Goal: Check status: Check status

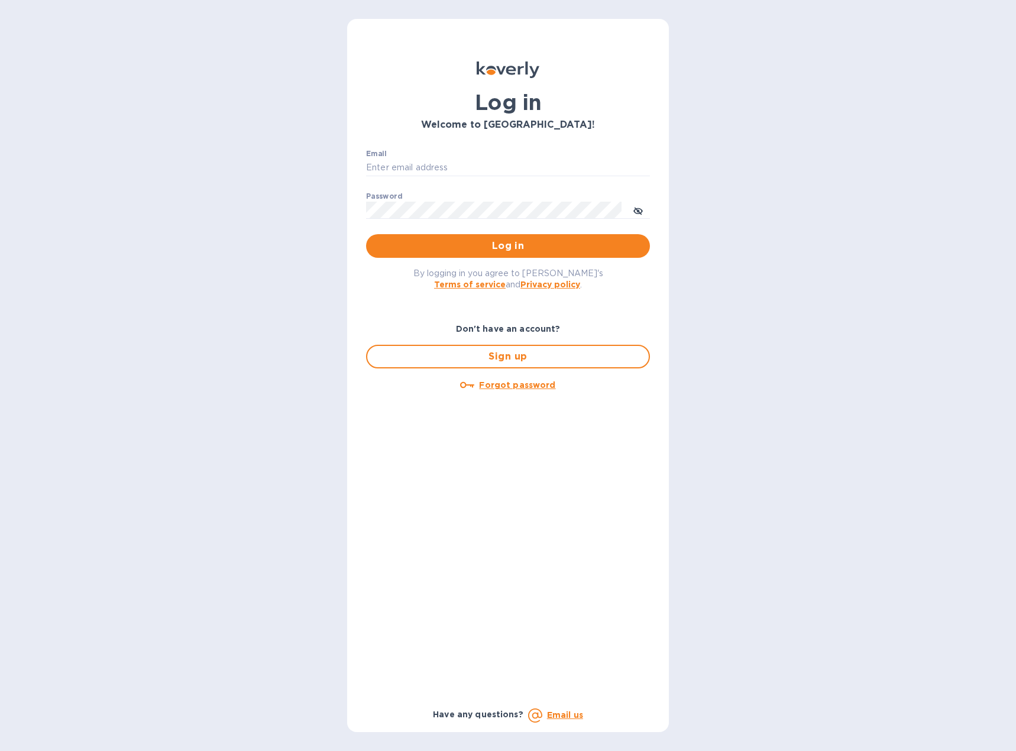
type input "[EMAIL_ADDRESS][DOMAIN_NAME]"
drag, startPoint x: 477, startPoint y: 264, endPoint x: 481, endPoint y: 251, distance: 13.1
click at [478, 263] on div "By logging in you agree to [PERSON_NAME]'s Terms of service and Privacy policy ." at bounding box center [508, 278] width 303 height 41
click at [482, 249] on span "Log in" at bounding box center [507, 246] width 265 height 14
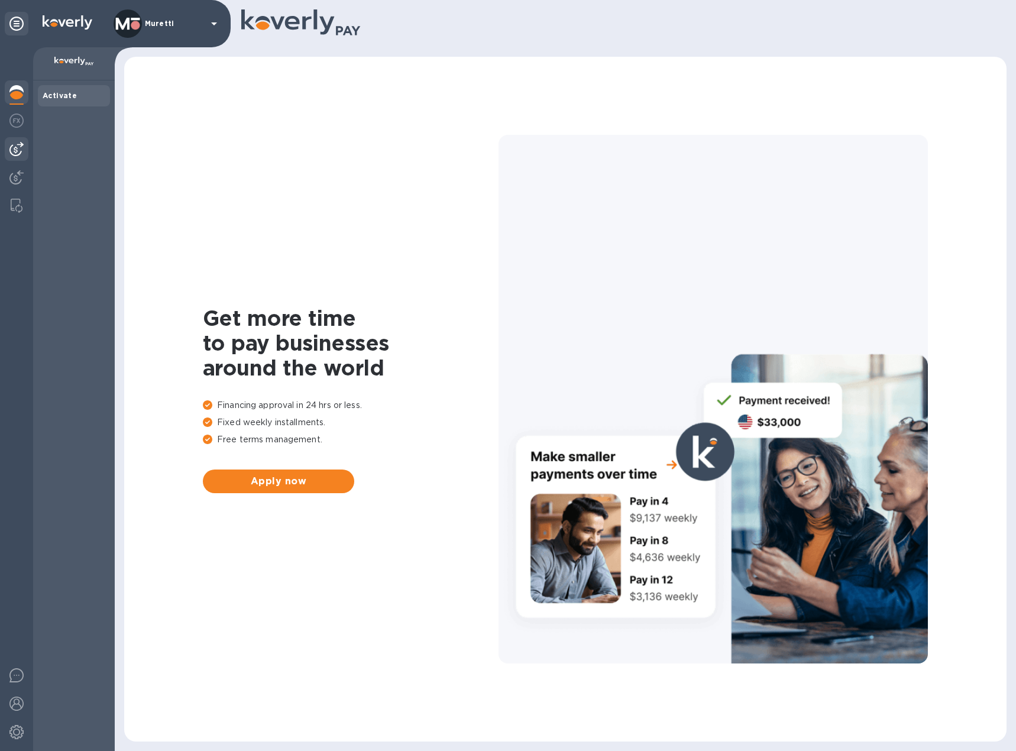
click at [20, 150] on img at bounding box center [16, 149] width 14 height 14
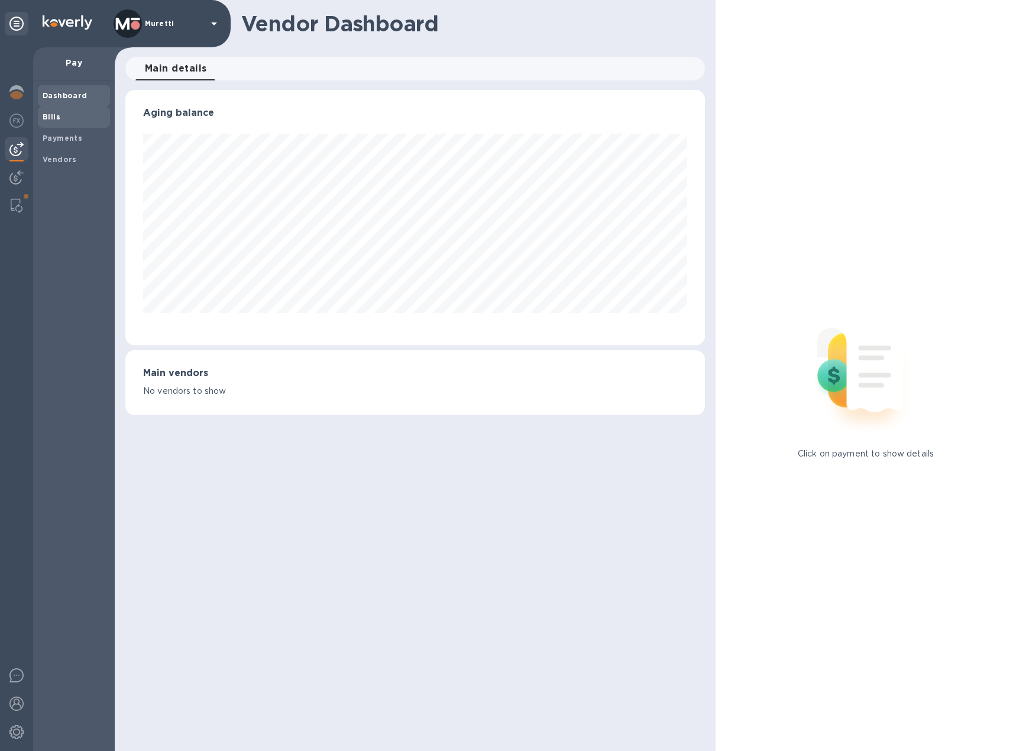
scroll to position [255, 579]
click at [71, 138] on b "Payments" at bounding box center [63, 138] width 40 height 9
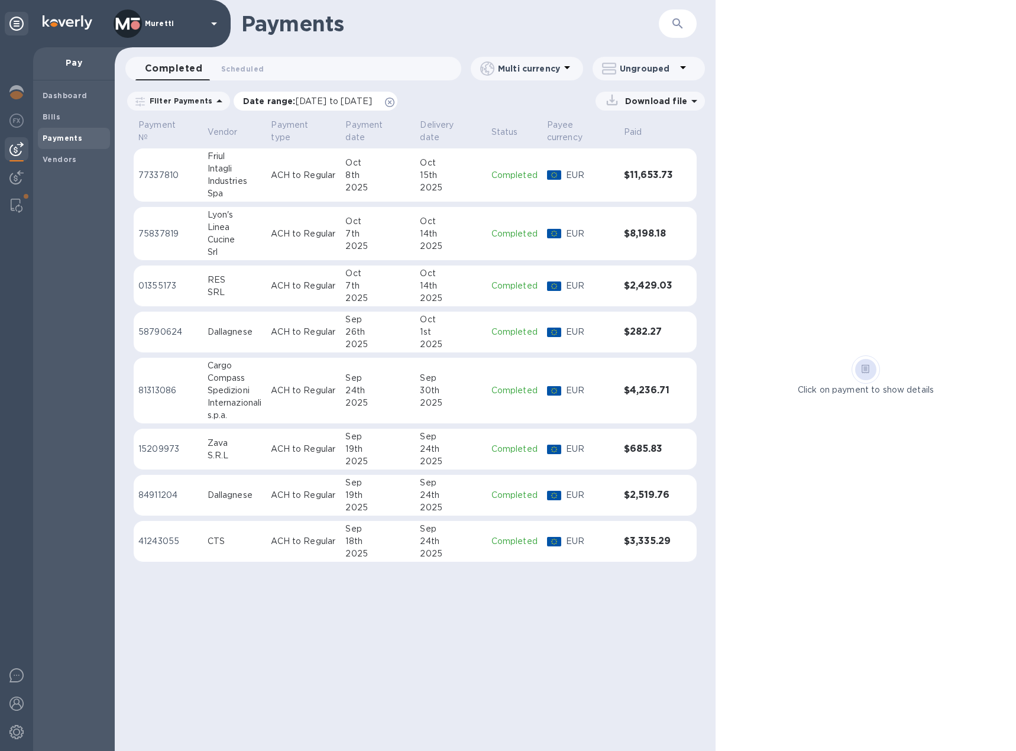
click at [394, 103] on icon at bounding box center [389, 102] width 9 height 9
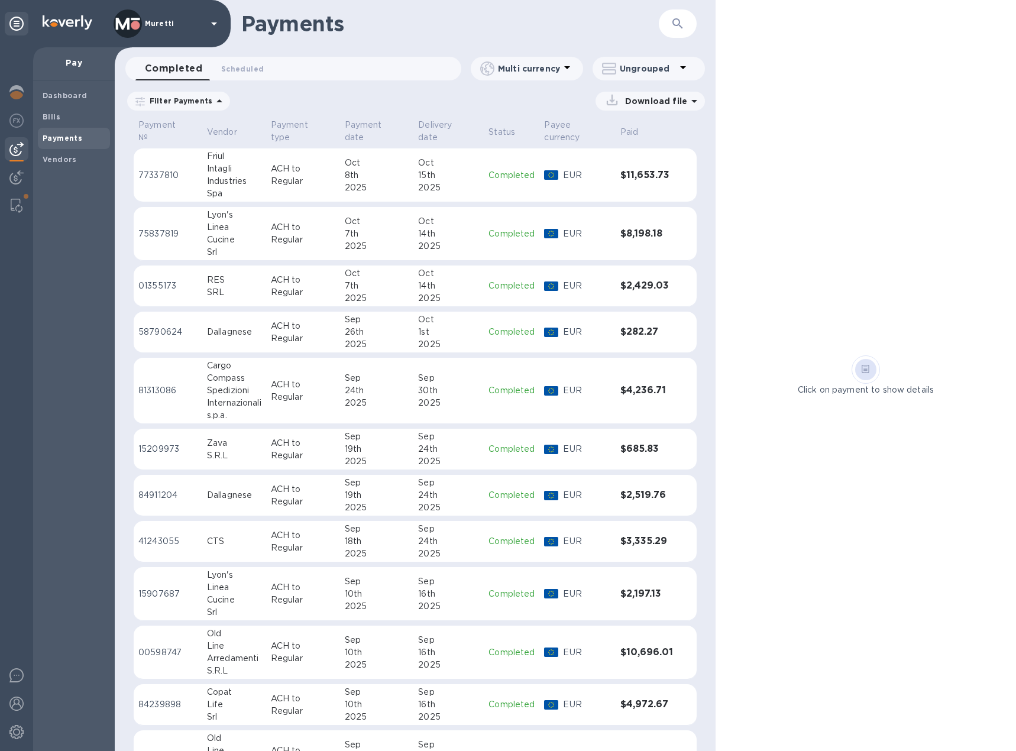
click at [653, 75] on div "Ungrouped" at bounding box center [646, 68] width 88 height 17
click at [651, 106] on li "Group payments by vendors" at bounding box center [668, 99] width 153 height 38
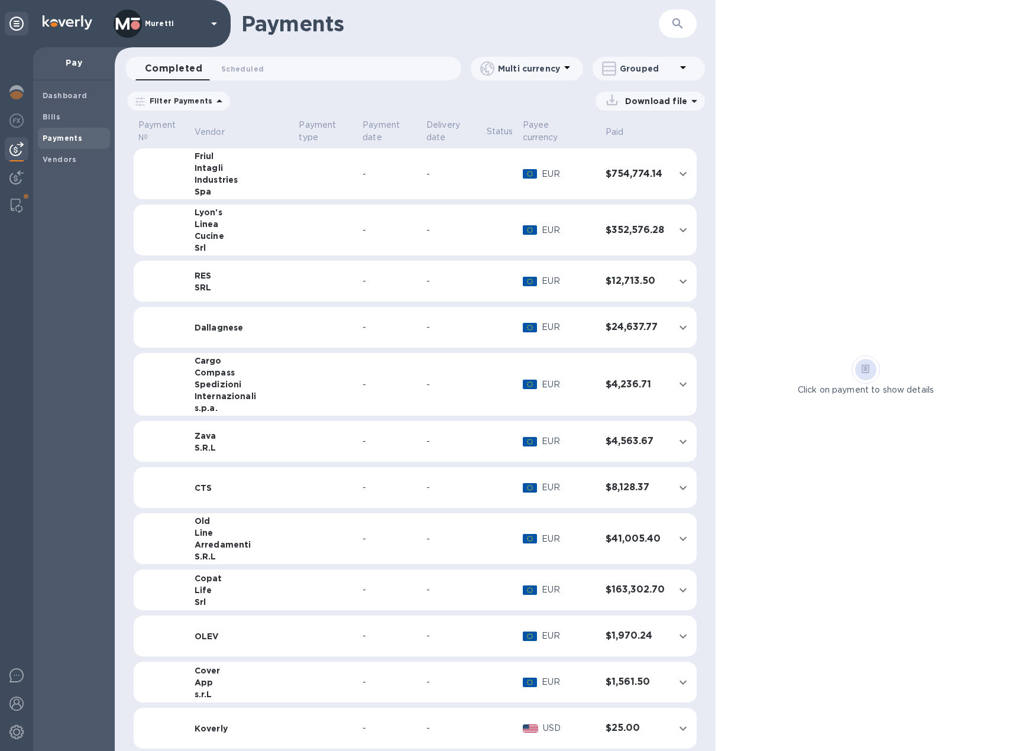
click at [214, 527] on div "Line" at bounding box center [242, 533] width 95 height 12
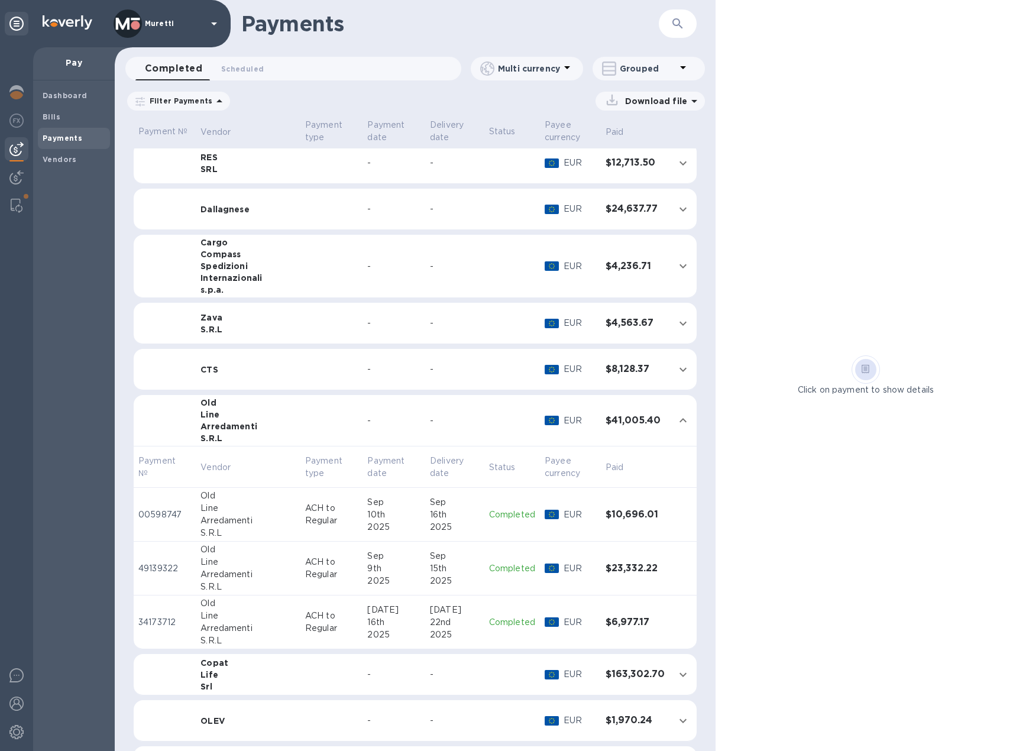
scroll to position [177, 0]
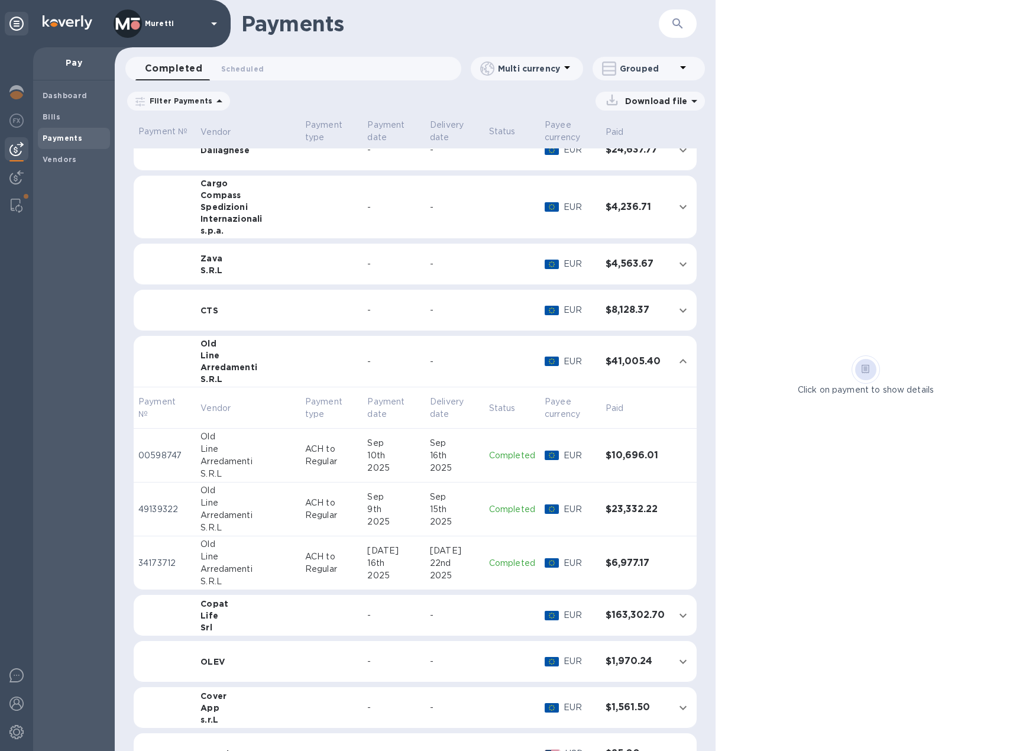
click at [305, 563] on p "ACH to Regular" at bounding box center [331, 562] width 53 height 25
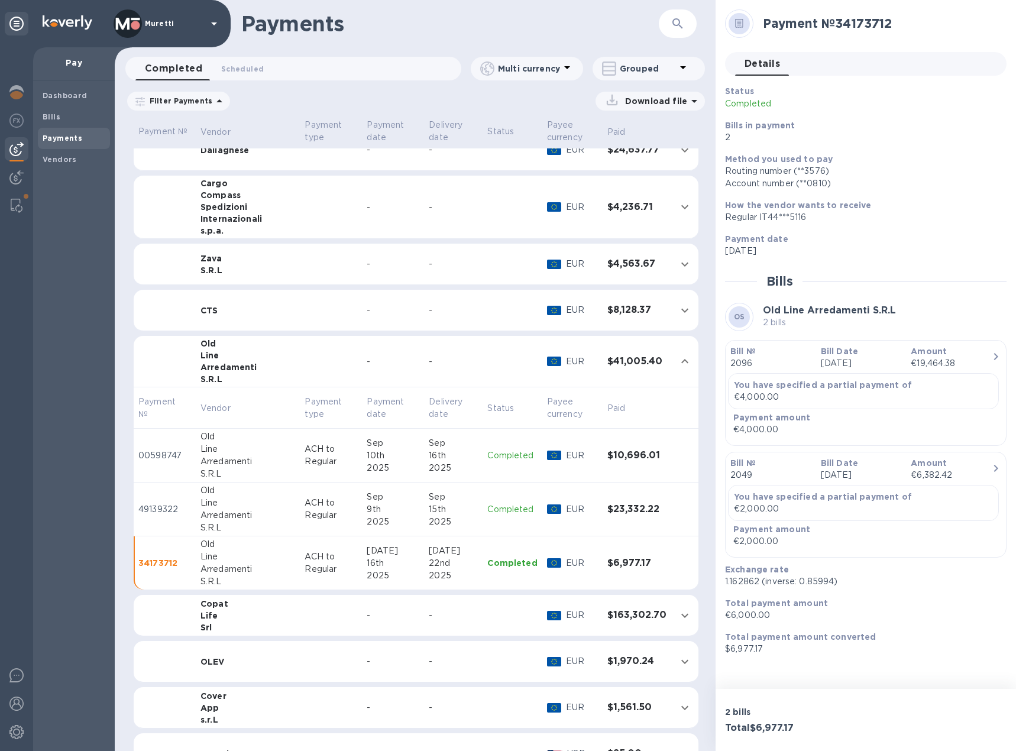
click at [300, 524] on td "ACH to Regular" at bounding box center [331, 509] width 62 height 54
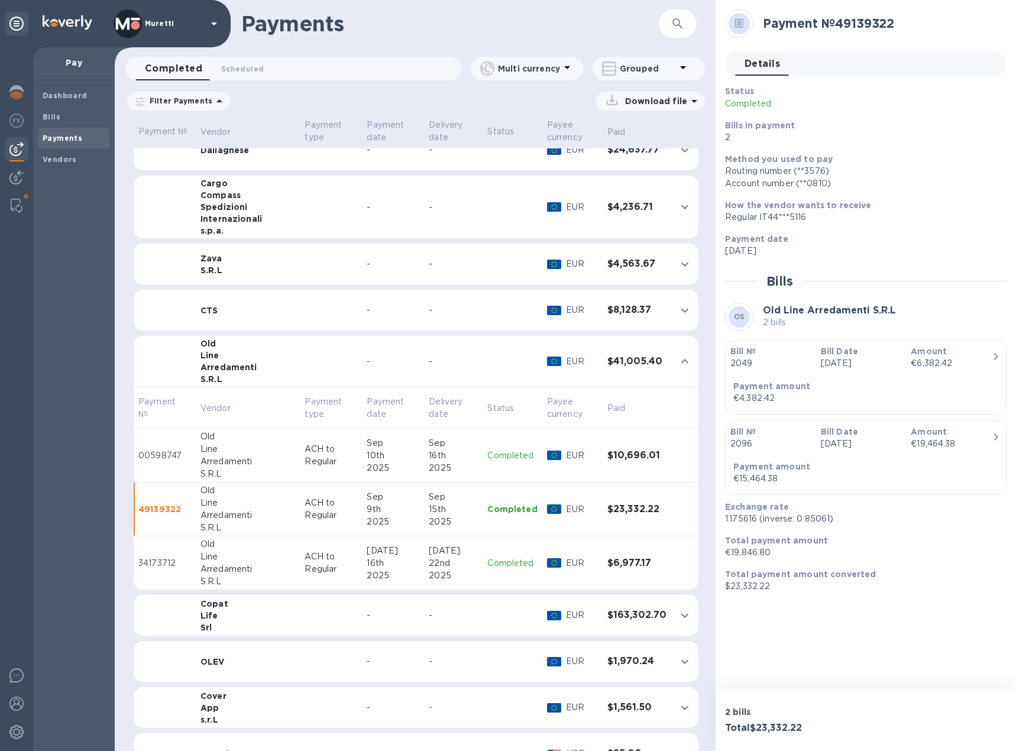
click at [331, 577] on td "ACH to Regular" at bounding box center [331, 563] width 62 height 54
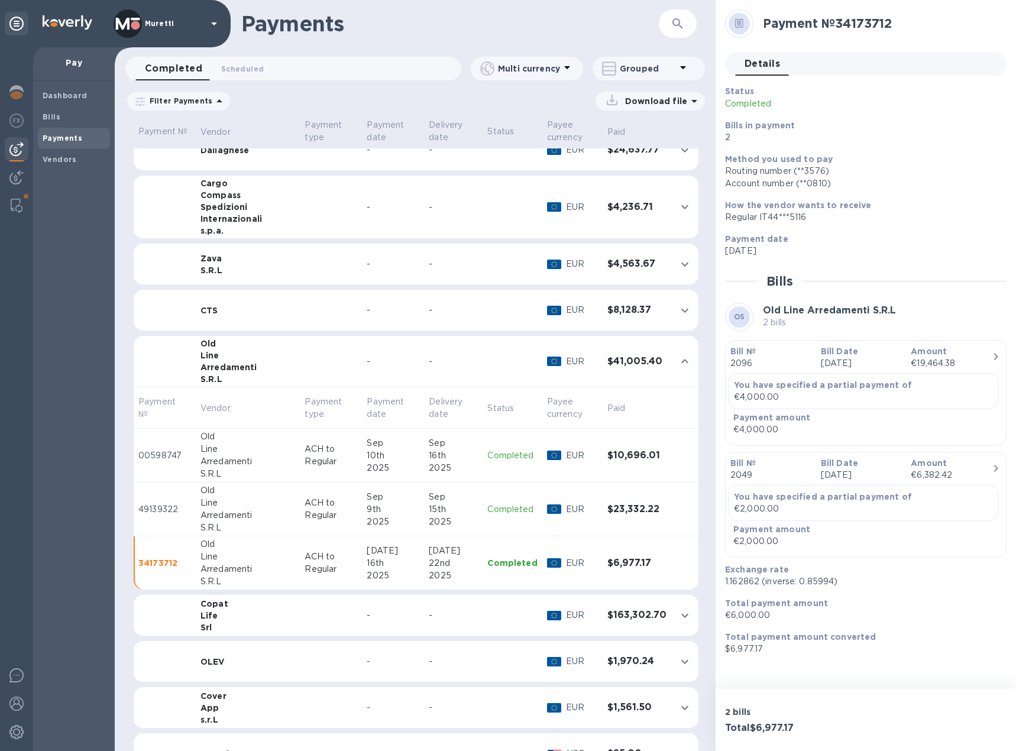
click at [393, 510] on div "9th" at bounding box center [393, 509] width 53 height 12
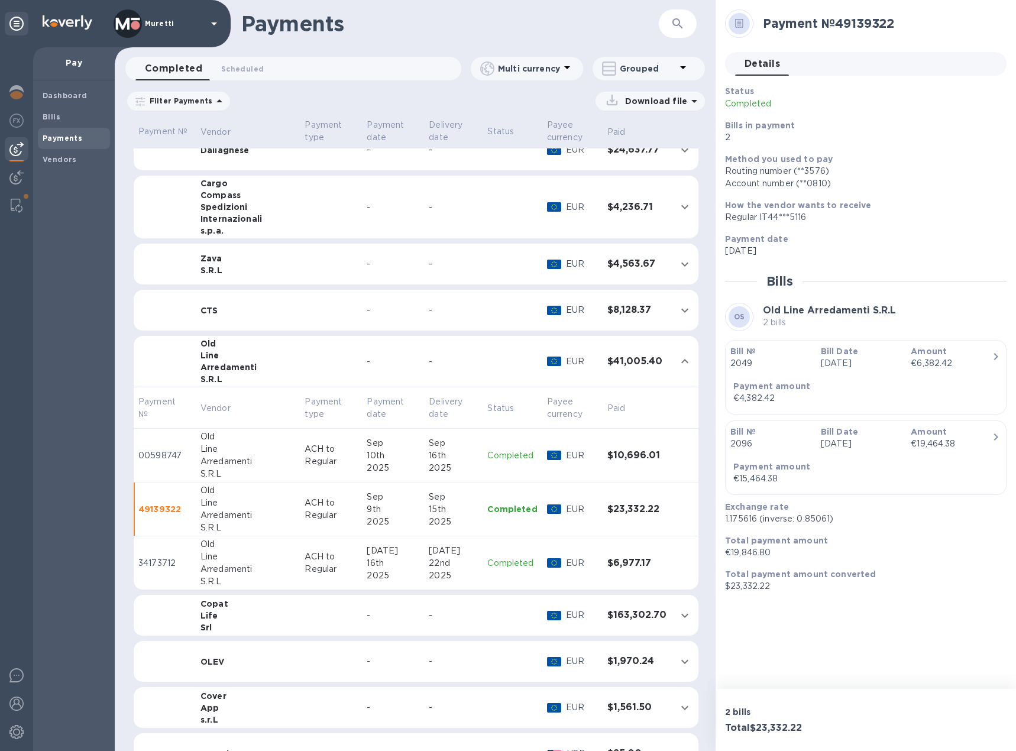
click at [376, 446] on div "Sep" at bounding box center [393, 443] width 53 height 12
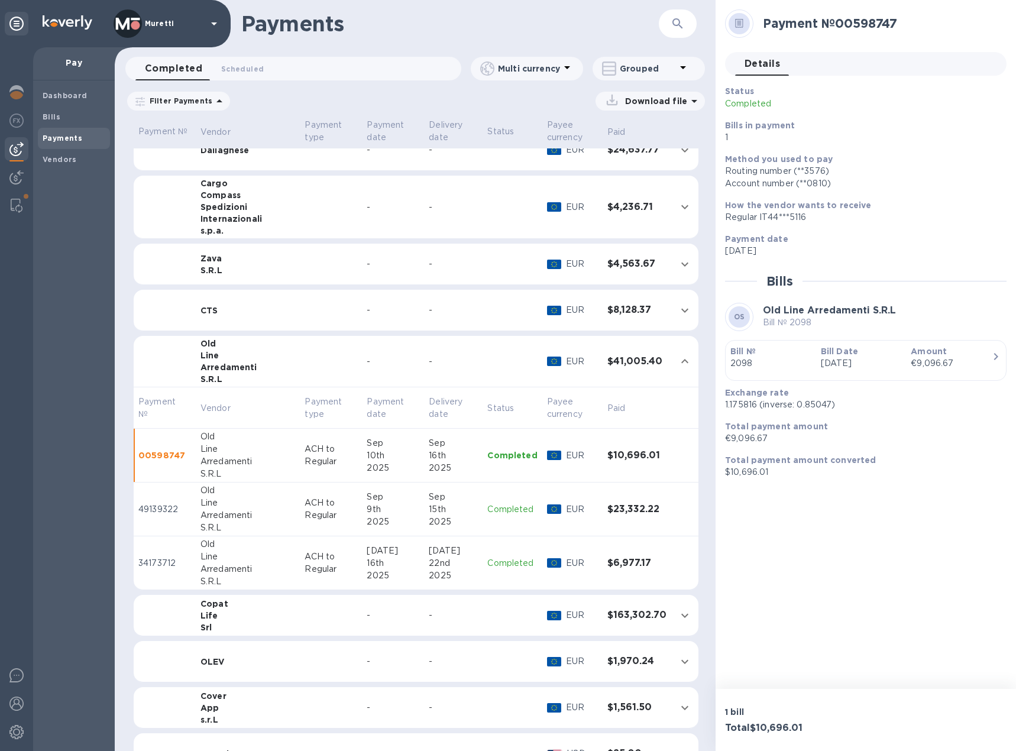
click at [305, 560] on p "ACH to Regular" at bounding box center [331, 562] width 53 height 25
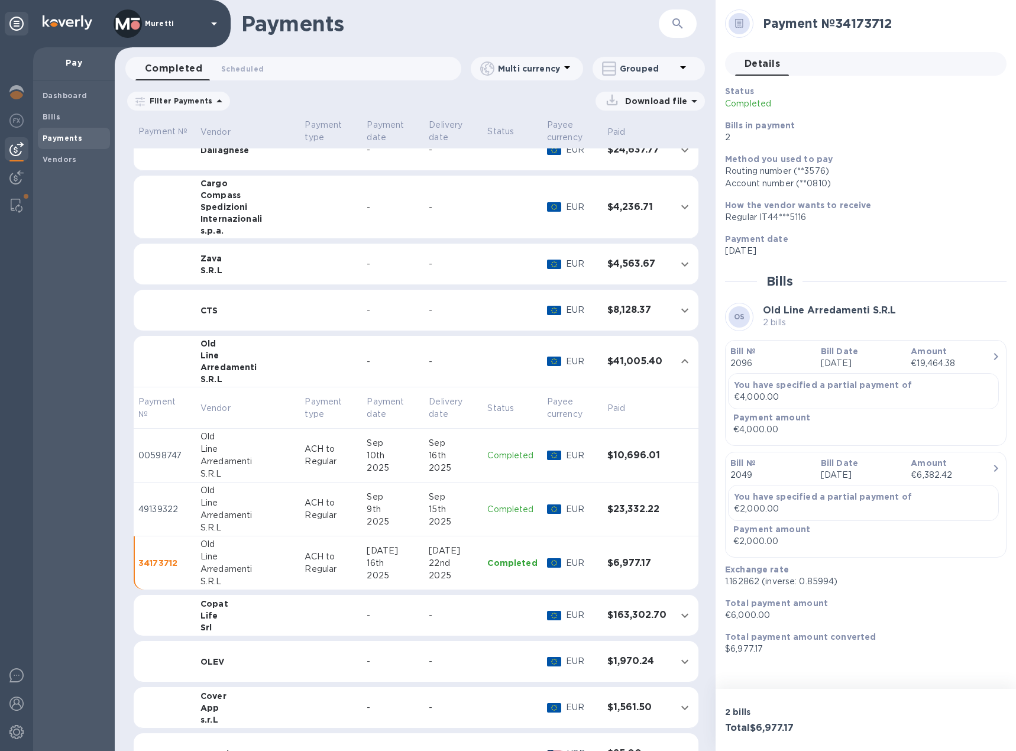
click at [300, 449] on td "ACH to Regular" at bounding box center [331, 456] width 62 height 54
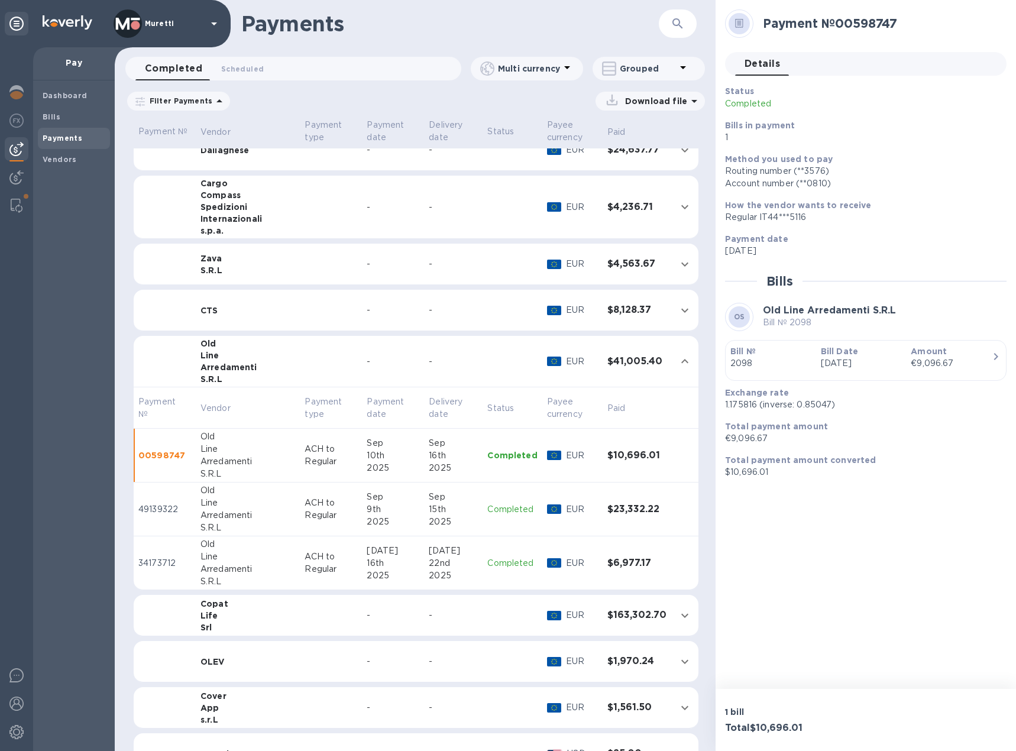
click at [367, 556] on div "Jul 16th 2025" at bounding box center [393, 563] width 53 height 37
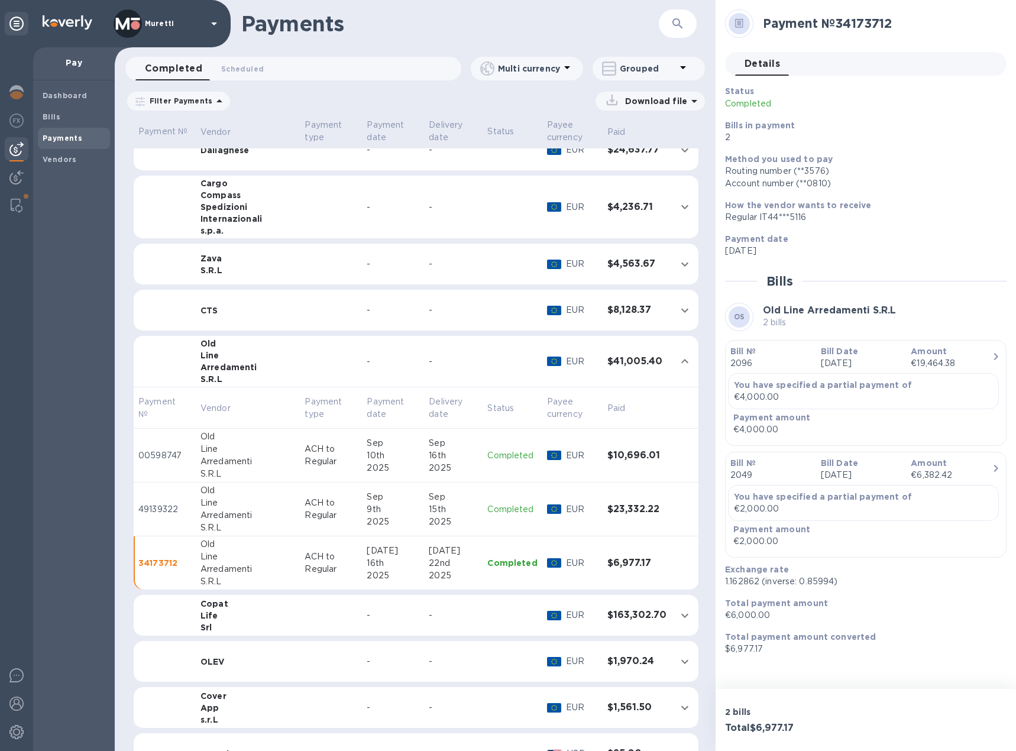
click at [300, 505] on td "ACH to Regular" at bounding box center [331, 509] width 62 height 54
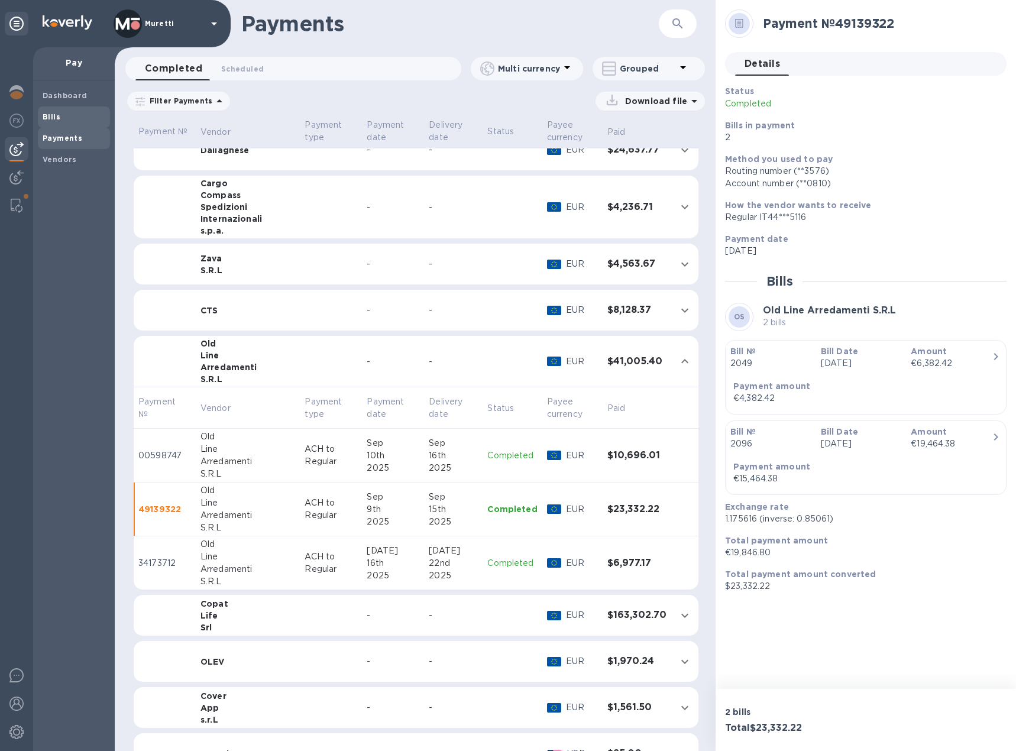
click at [59, 118] on span "Bills" at bounding box center [74, 117] width 63 height 12
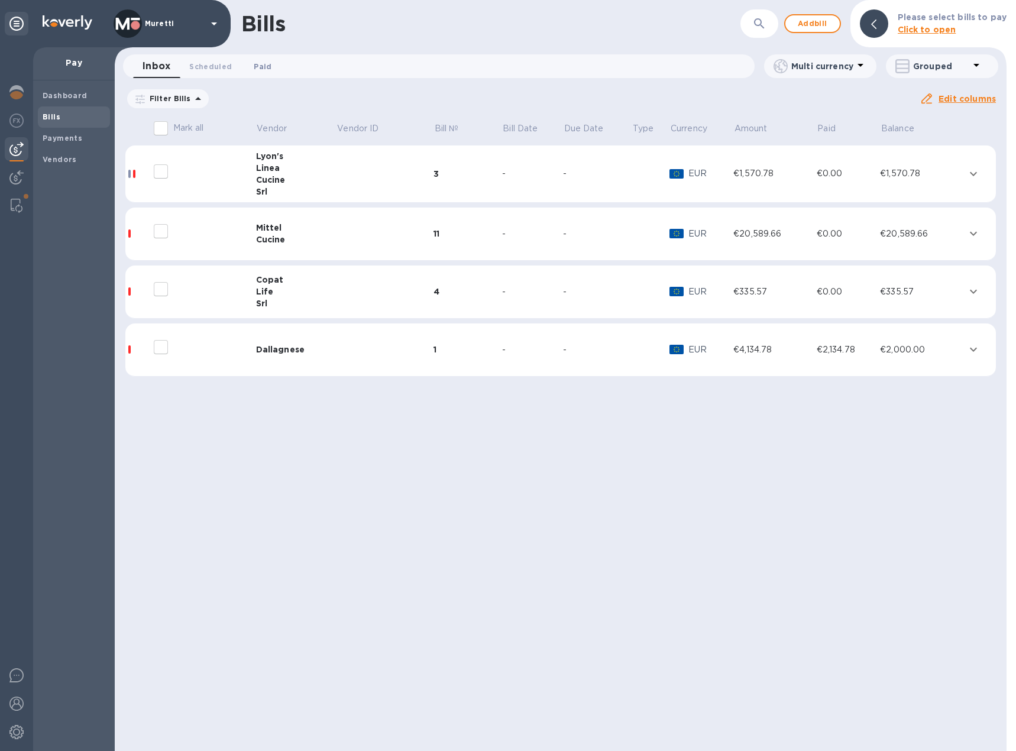
click at [254, 64] on span "Paid 0" at bounding box center [263, 66] width 18 height 12
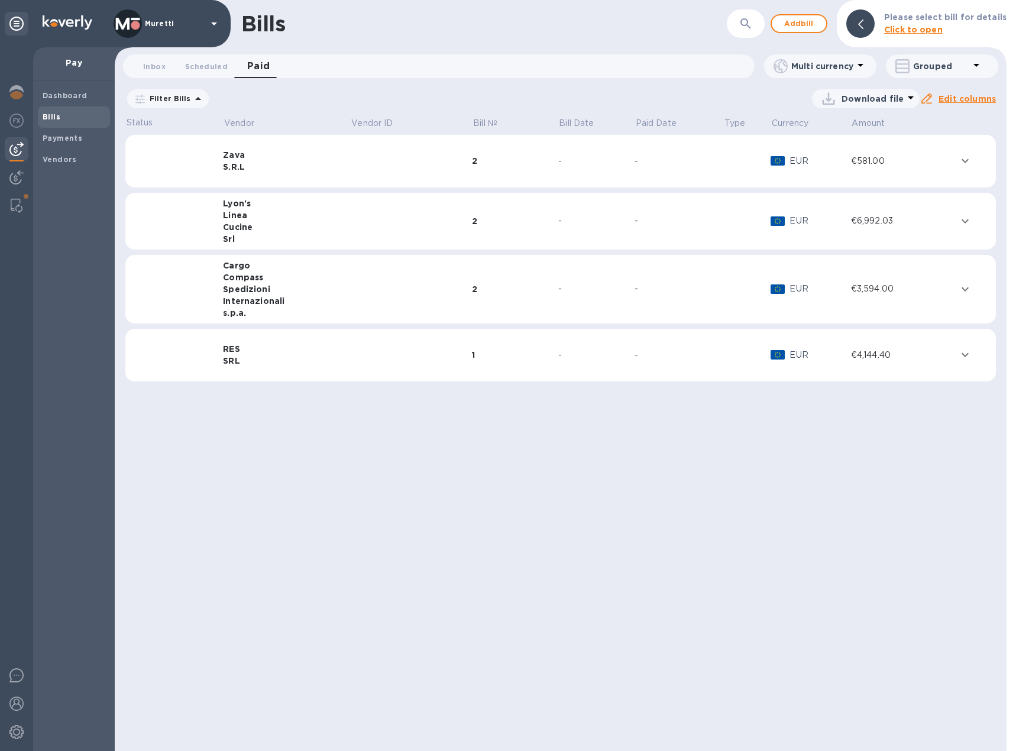
click at [0, 0] on icon at bounding box center [0, 0] width 0 height 0
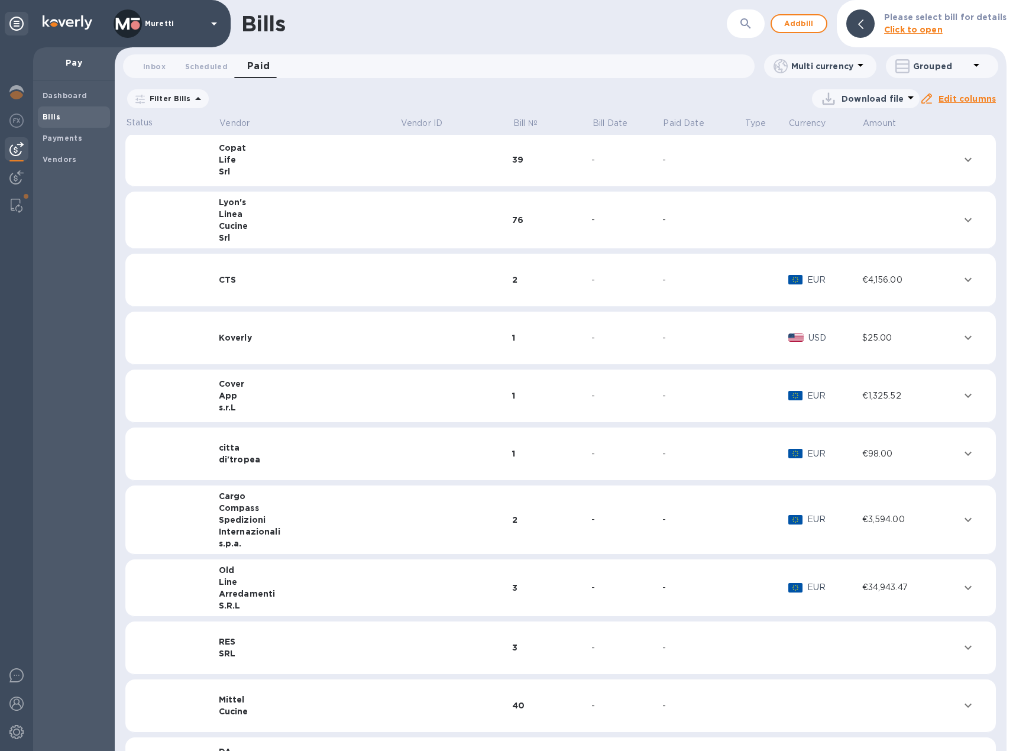
scroll to position [177, 0]
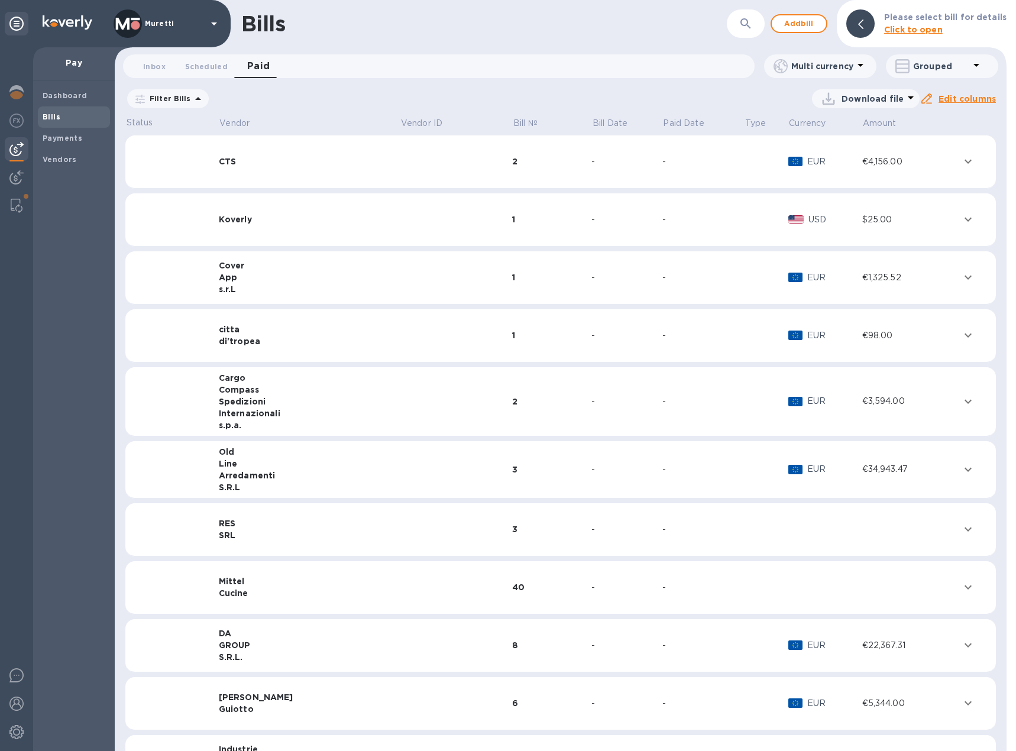
click at [249, 479] on div "Arredamenti" at bounding box center [310, 475] width 182 height 12
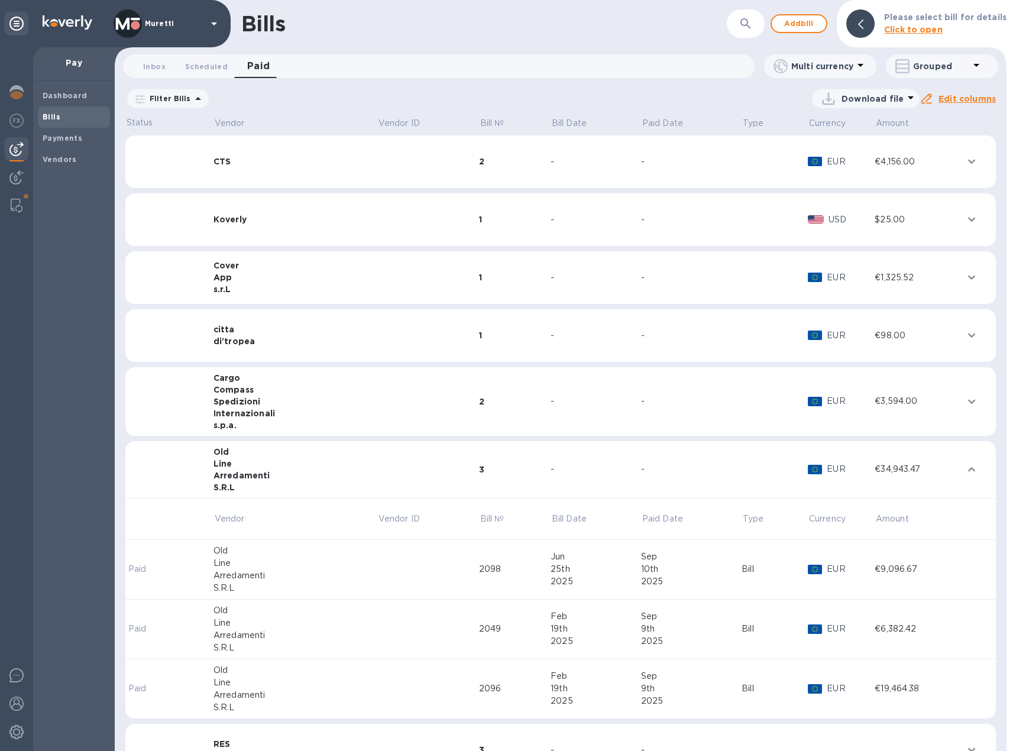
click at [394, 565] on td at bounding box center [428, 570] width 102 height 60
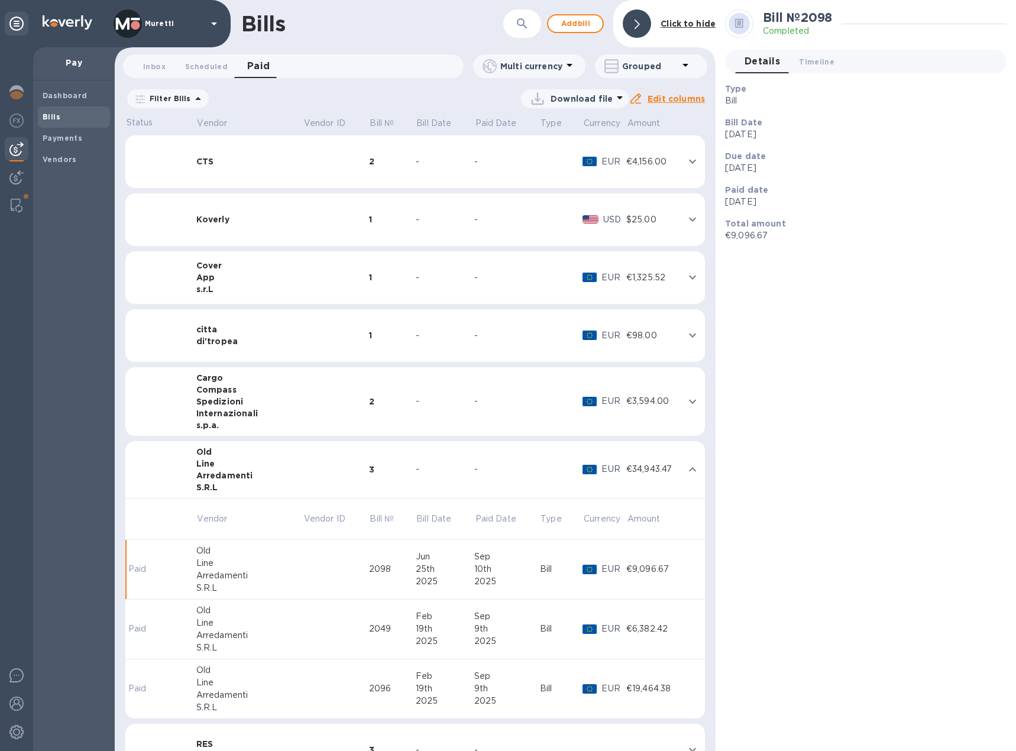
scroll to position [177, 0]
click at [879, 283] on div "№ 00598747 Completed" at bounding box center [855, 295] width 244 height 28
click at [990, 296] on icon at bounding box center [991, 295] width 9 height 5
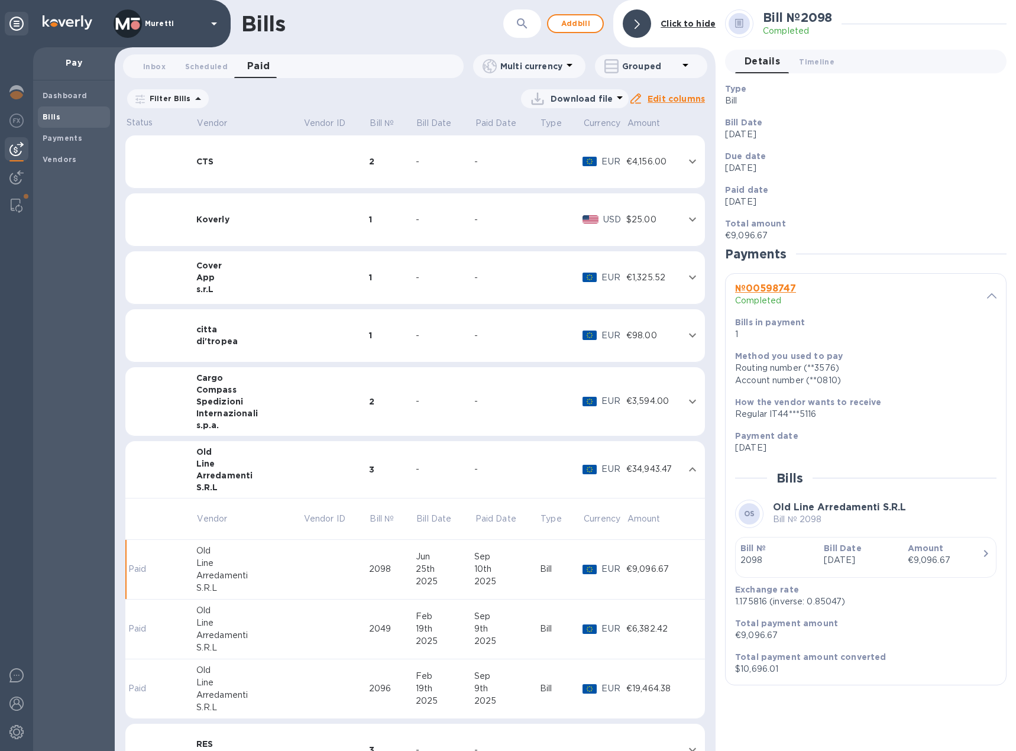
click at [303, 634] on td at bounding box center [336, 630] width 66 height 60
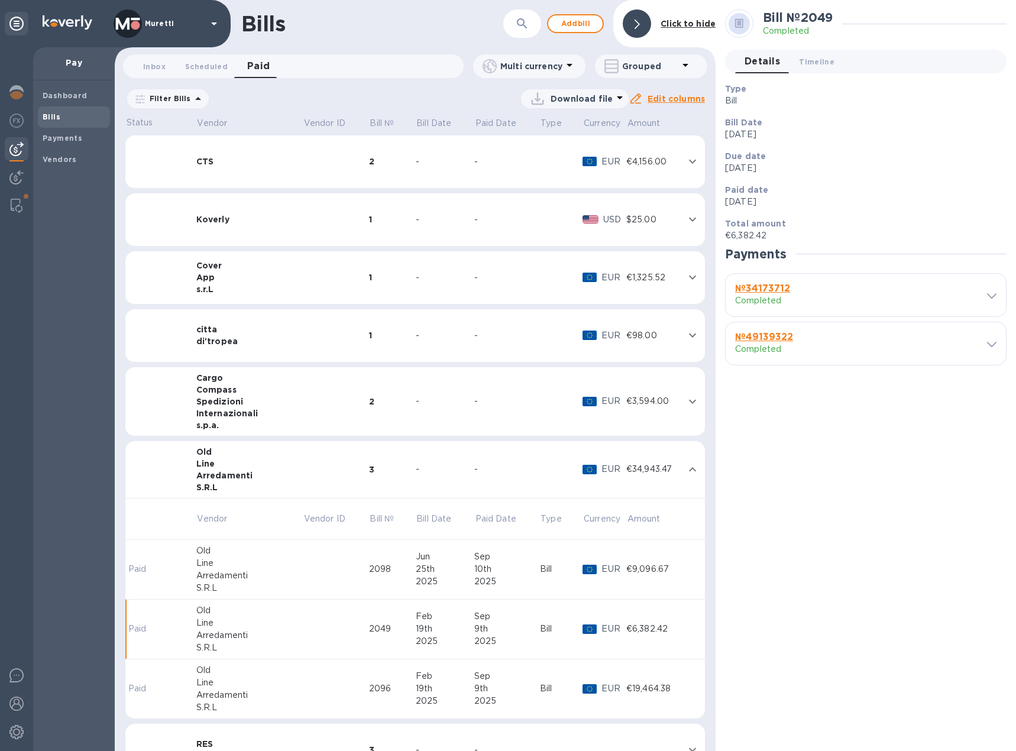
click at [992, 296] on icon at bounding box center [991, 295] width 9 height 5
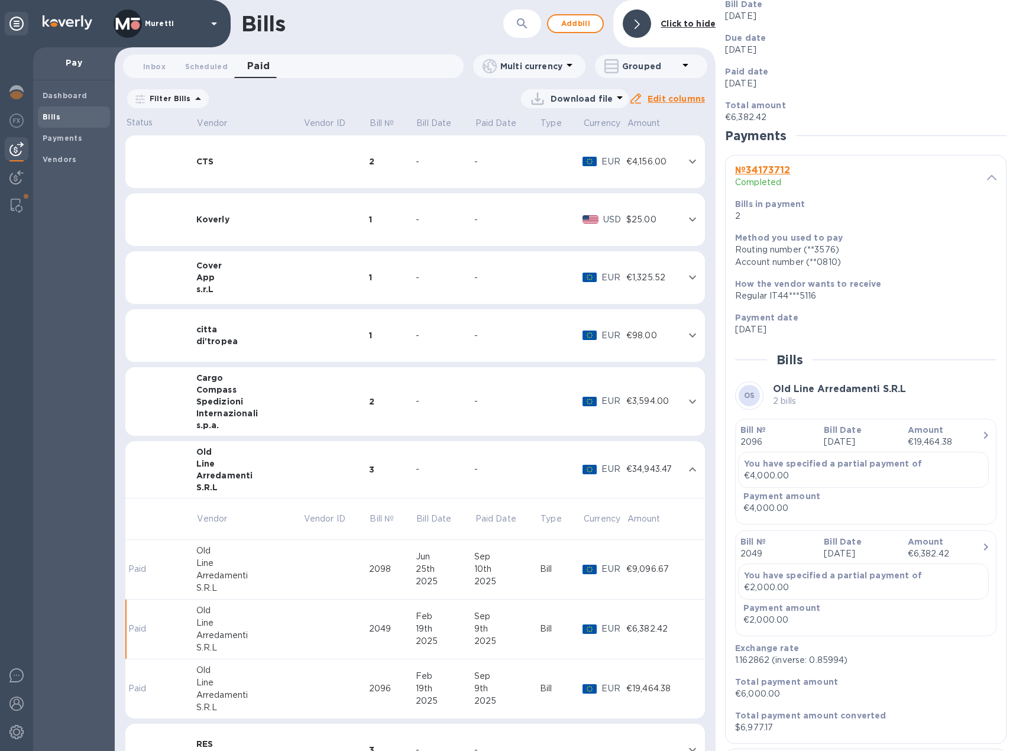
scroll to position [183, 0]
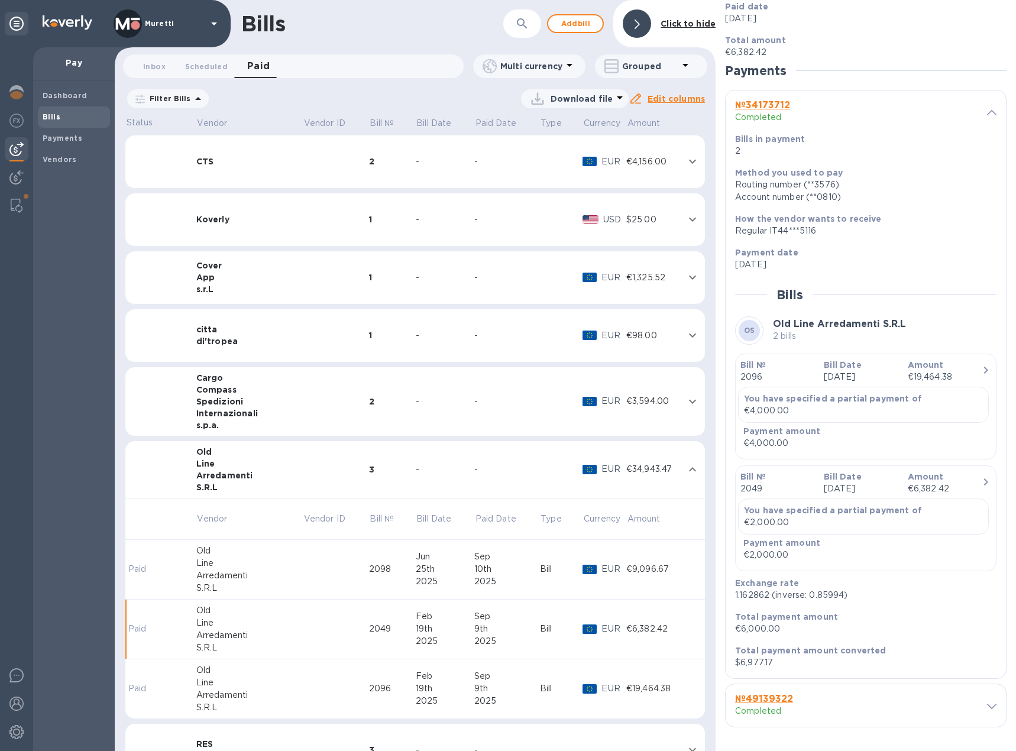
click at [337, 624] on td at bounding box center [336, 630] width 66 height 60
click at [973, 698] on div "№ 49139322 Completed" at bounding box center [854, 705] width 249 height 33
click at [303, 670] on td at bounding box center [336, 689] width 66 height 60
